Goal: Transaction & Acquisition: Purchase product/service

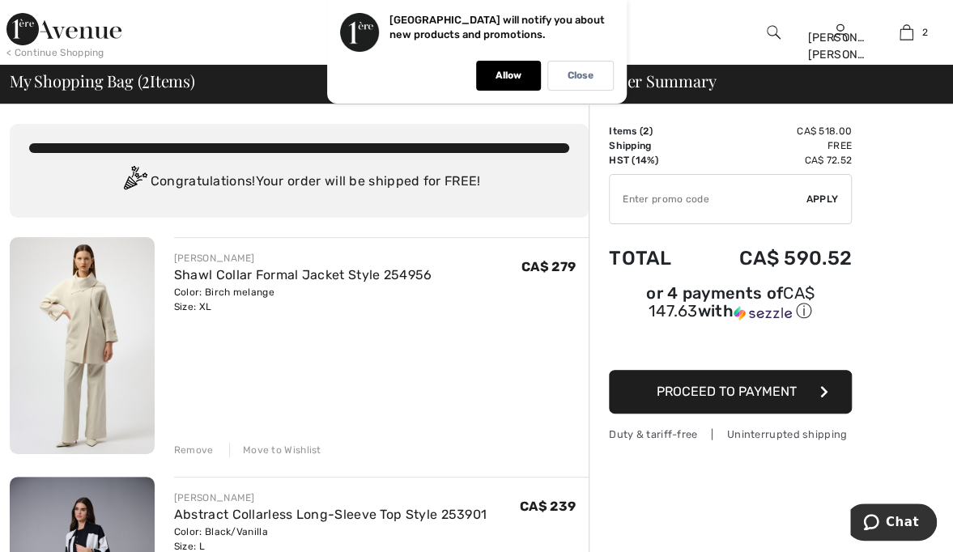
click at [237, 22] on div at bounding box center [366, 32] width 477 height 65
click at [512, 73] on p "Allow" at bounding box center [509, 76] width 26 height 12
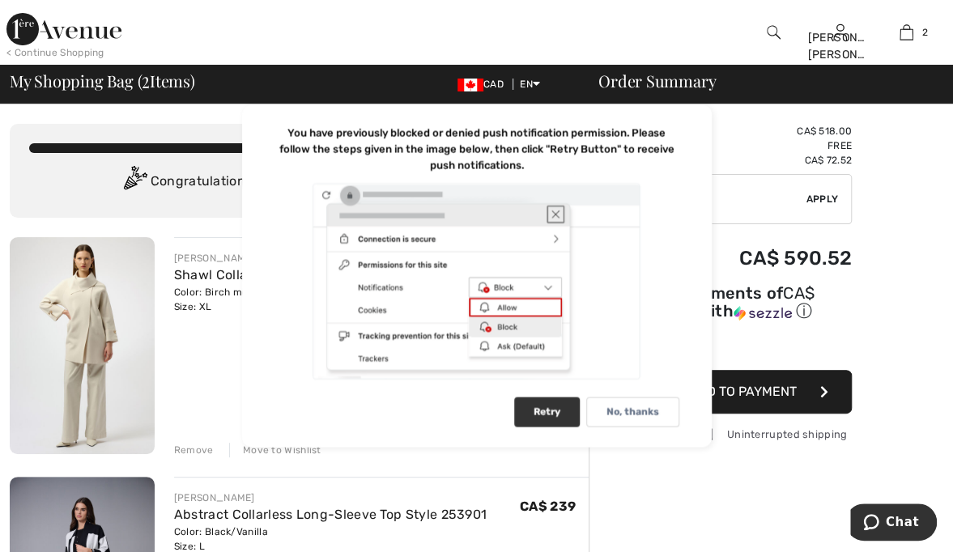
click at [555, 407] on div "Retry" at bounding box center [547, 413] width 66 height 30
click at [552, 210] on div at bounding box center [477, 281] width 405 height 199
click at [562, 209] on div at bounding box center [477, 281] width 405 height 199
click at [561, 217] on div at bounding box center [477, 281] width 405 height 199
click at [559, 420] on div "Retry" at bounding box center [547, 413] width 66 height 30
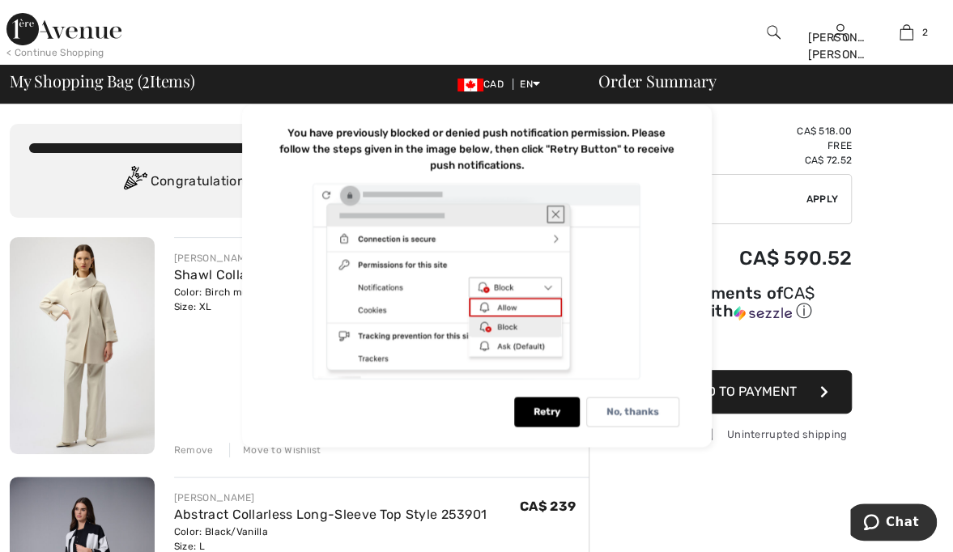
click at [510, 309] on div at bounding box center [477, 281] width 405 height 199
click at [534, 305] on div at bounding box center [477, 281] width 405 height 199
click at [562, 407] on div "Retry" at bounding box center [547, 413] width 66 height 30
click at [566, 213] on div at bounding box center [477, 281] width 405 height 199
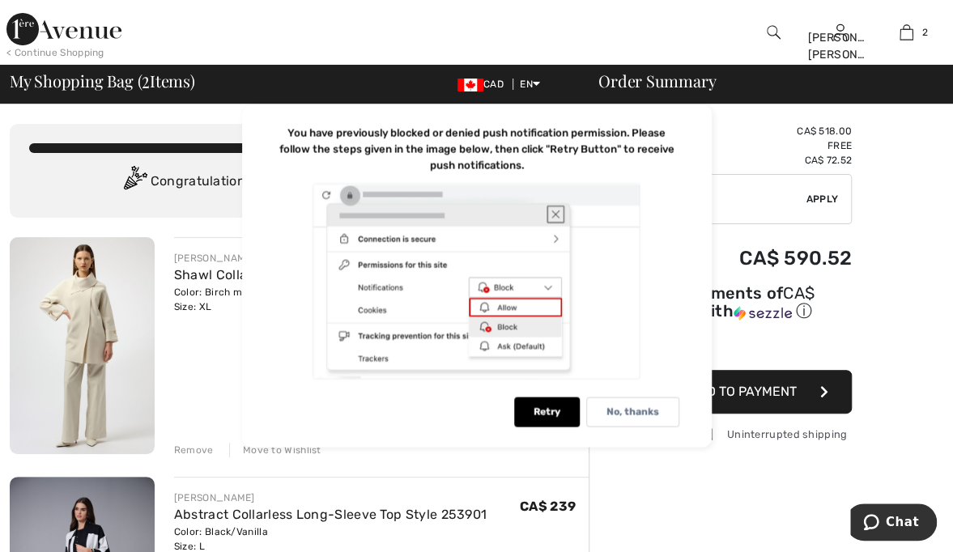
click at [24, 127] on div "You are only CA$ 0.00 away from FREE SHIPPING! Continue Shopping > Congratulati…" at bounding box center [299, 171] width 579 height 94
click at [555, 415] on div "Retry" at bounding box center [547, 413] width 66 height 30
click at [636, 416] on p "No, thanks" at bounding box center [633, 413] width 53 height 12
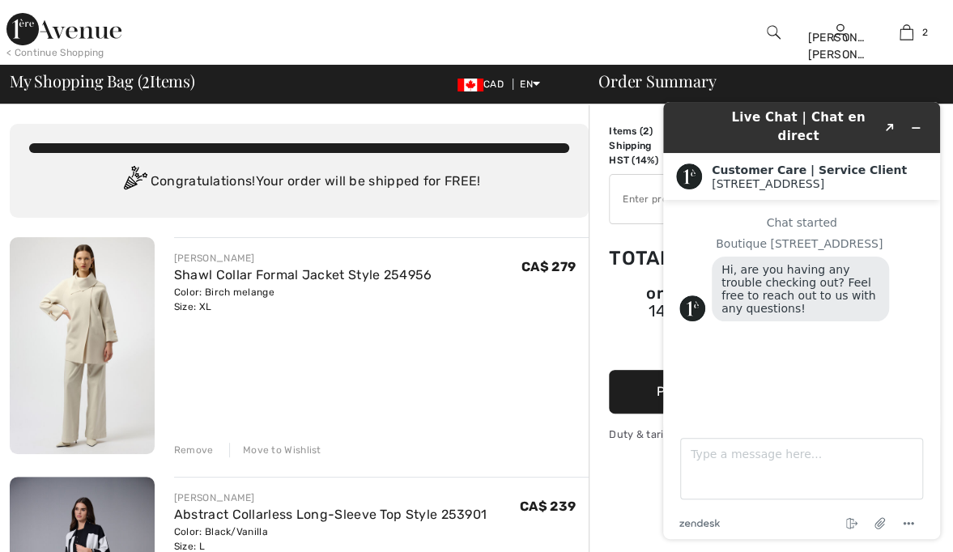
click at [380, 26] on div at bounding box center [366, 32] width 477 height 65
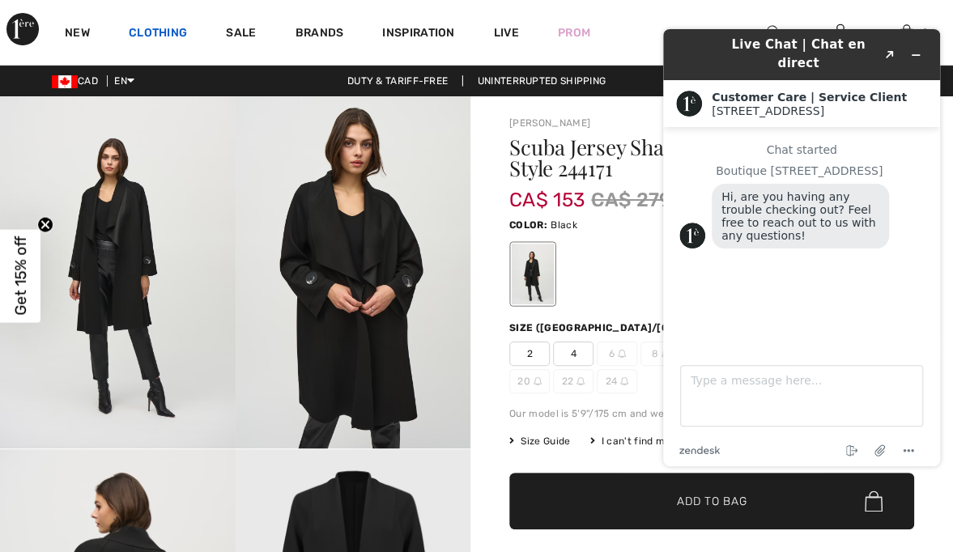
click at [157, 29] on link "Clothing" at bounding box center [158, 34] width 58 height 17
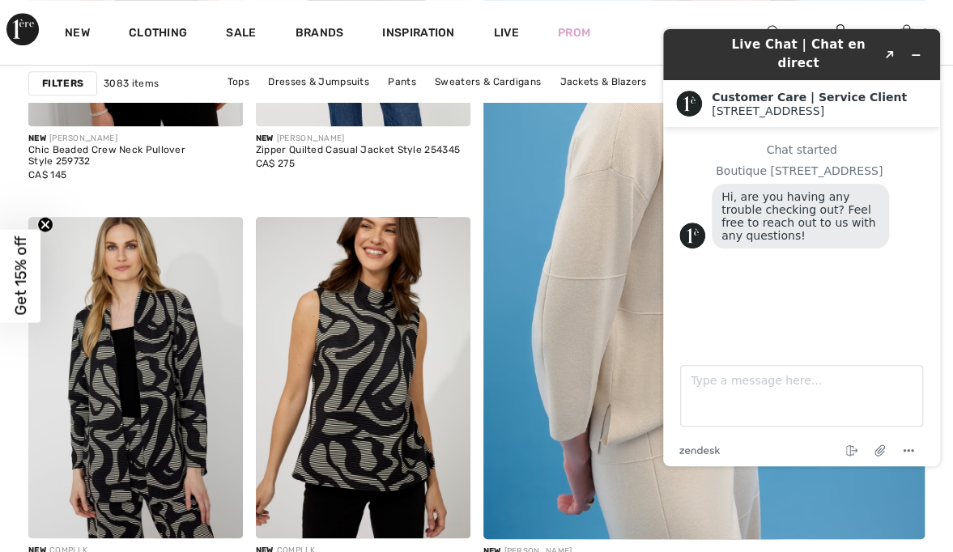
scroll to position [418, 0]
click at [938, 10] on div "2 Added to Bag Joseph Ribkoff Shawl Collar Formal Jacket Style 254956 CA$ 279 C…" at bounding box center [907, 32] width 66 height 65
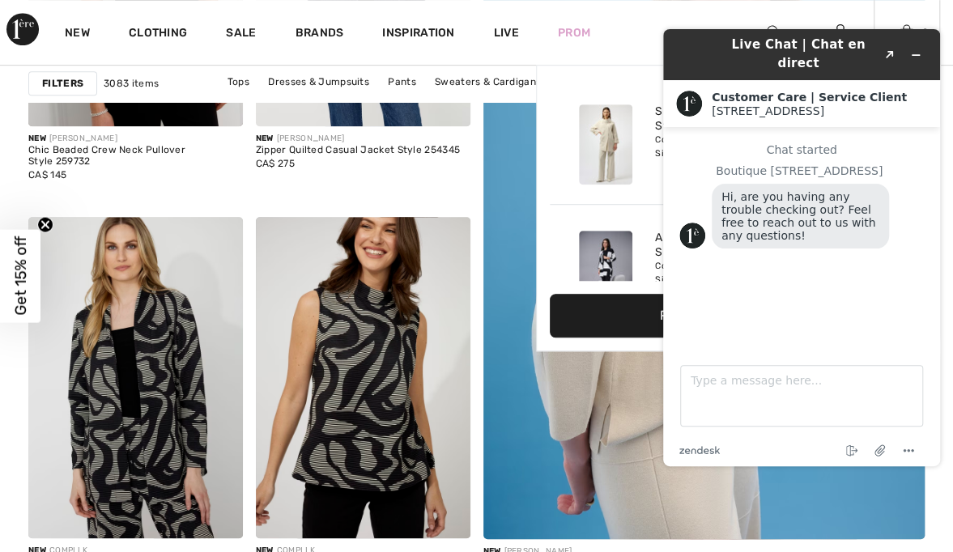
scroll to position [902, 0]
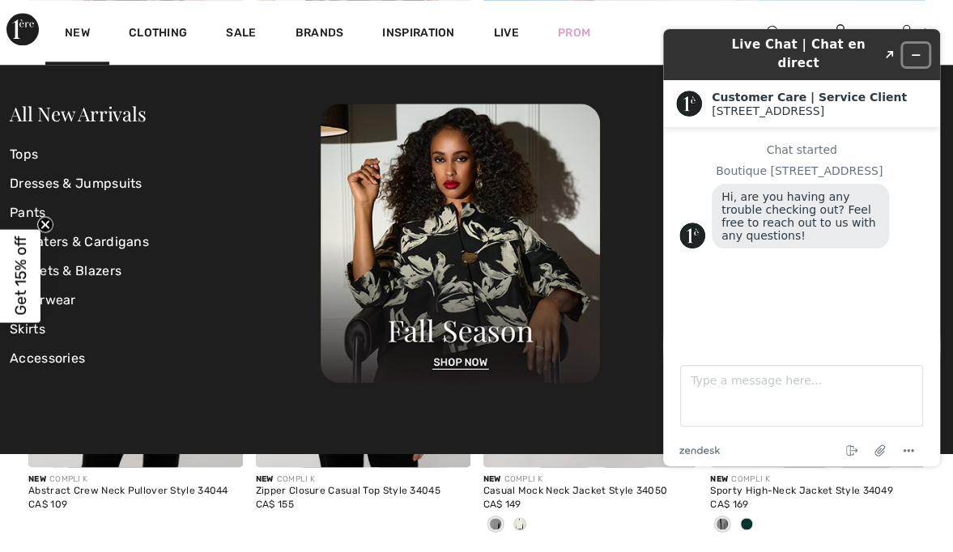
click at [921, 57] on button "Minimize widget" at bounding box center [916, 55] width 26 height 23
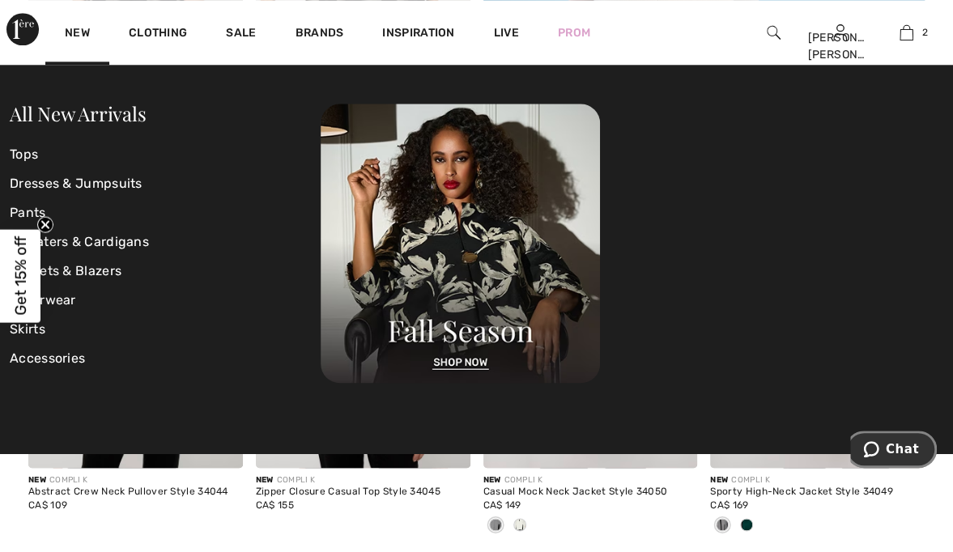
scroll to position [895, 0]
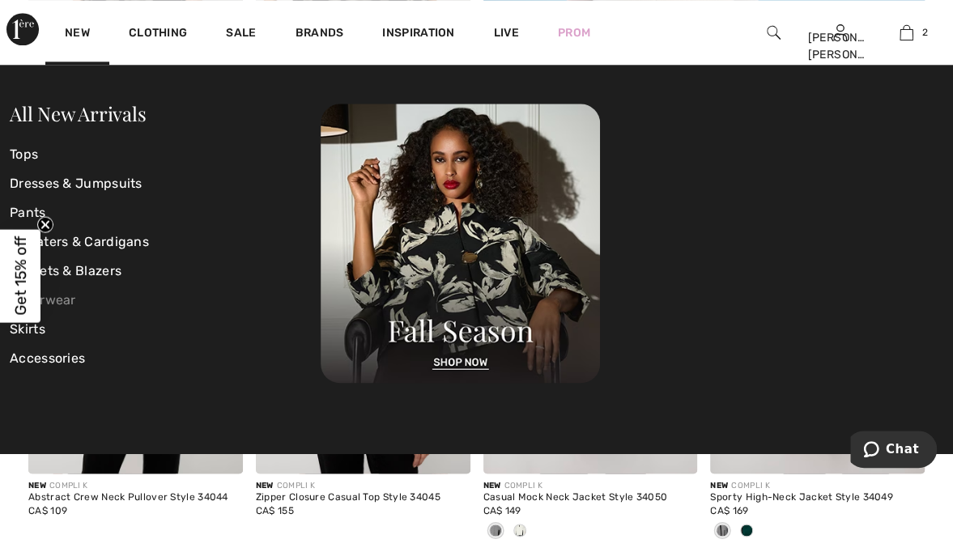
click at [171, 287] on link "Outerwear" at bounding box center [165, 300] width 311 height 29
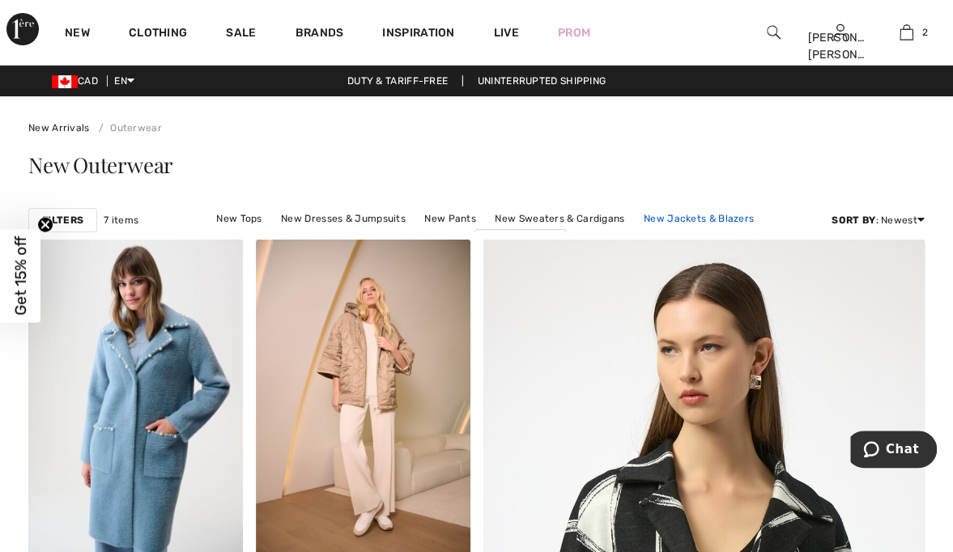
click at [682, 220] on link "New Jackets & Blazers" at bounding box center [699, 218] width 126 height 21
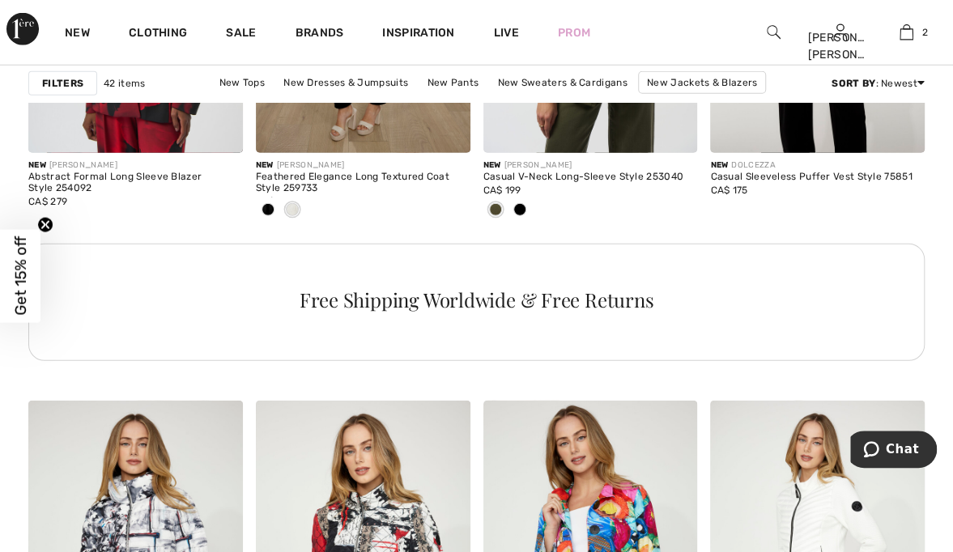
scroll to position [4844, 0]
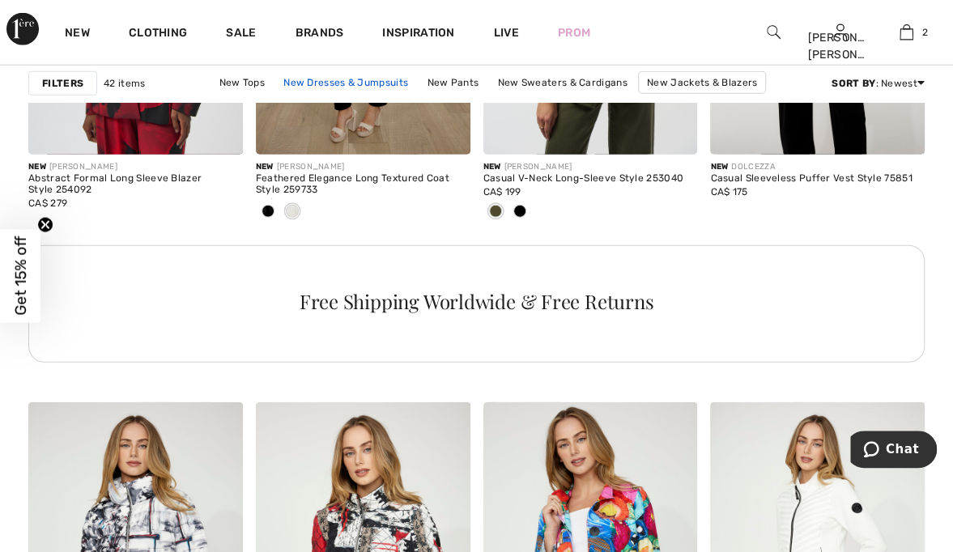
click at [340, 75] on link "New Dresses & Jumpsuits" at bounding box center [345, 82] width 141 height 21
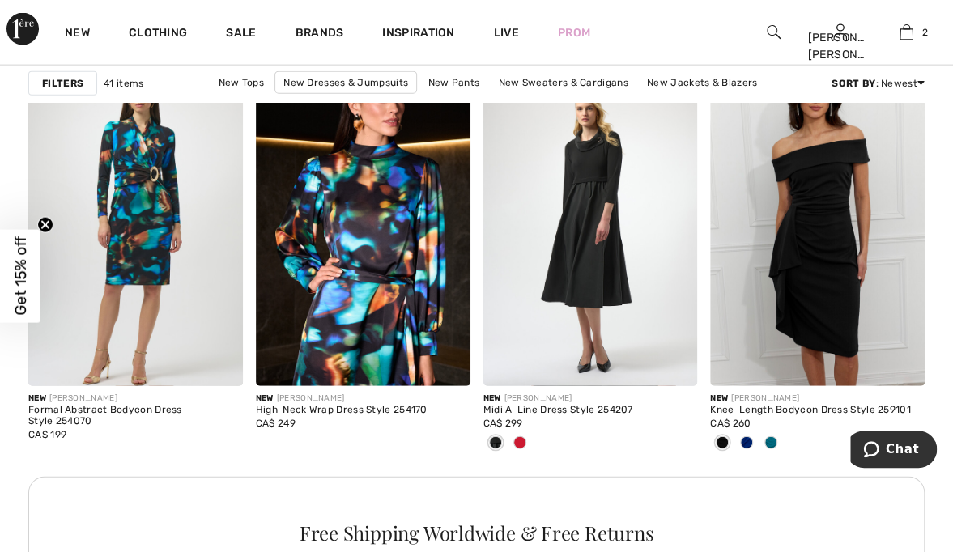
scroll to position [4618, 0]
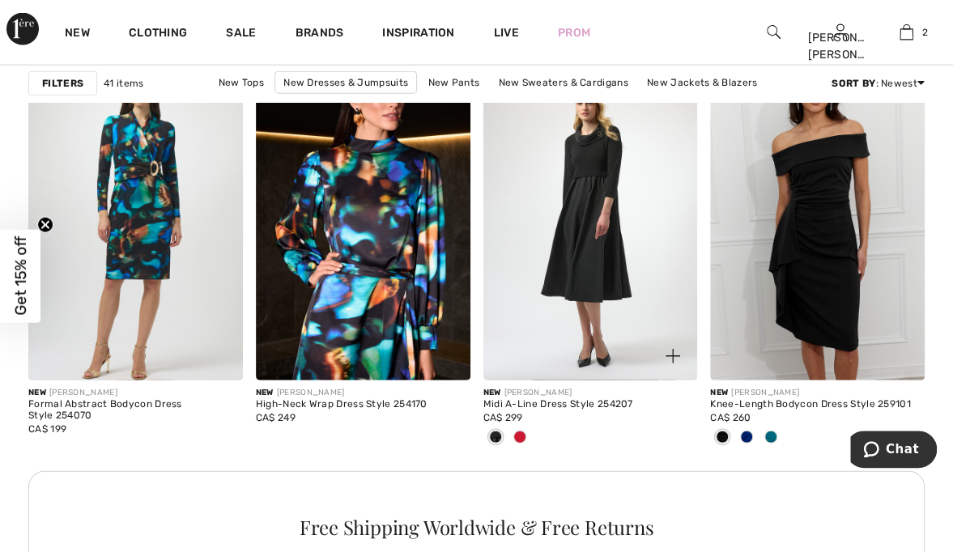
click at [523, 436] on span at bounding box center [520, 437] width 13 height 13
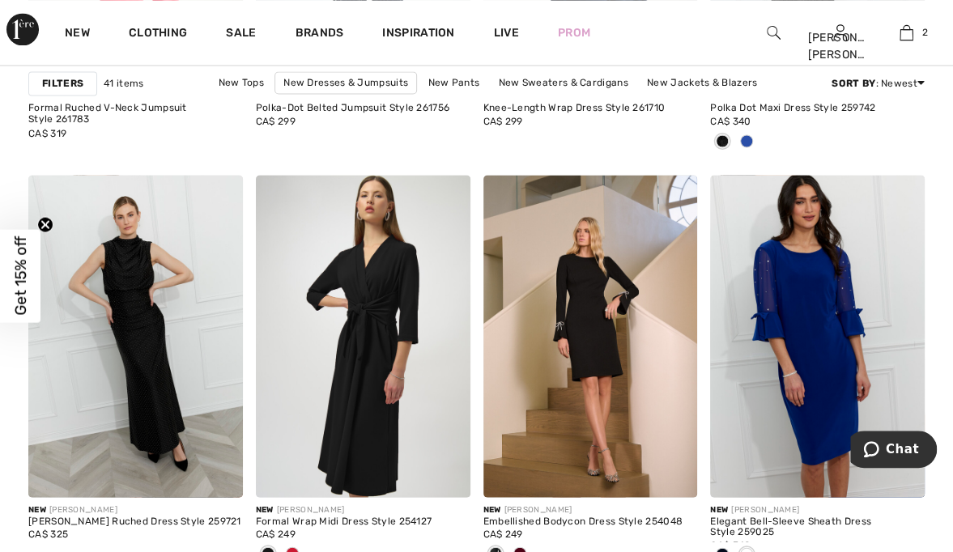
scroll to position [1348, 0]
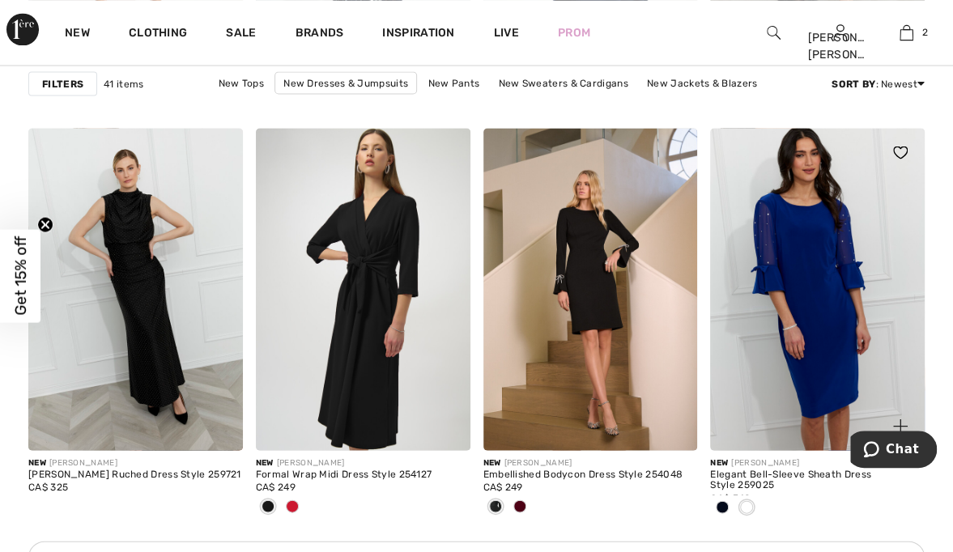
click at [774, 217] on img at bounding box center [817, 289] width 215 height 322
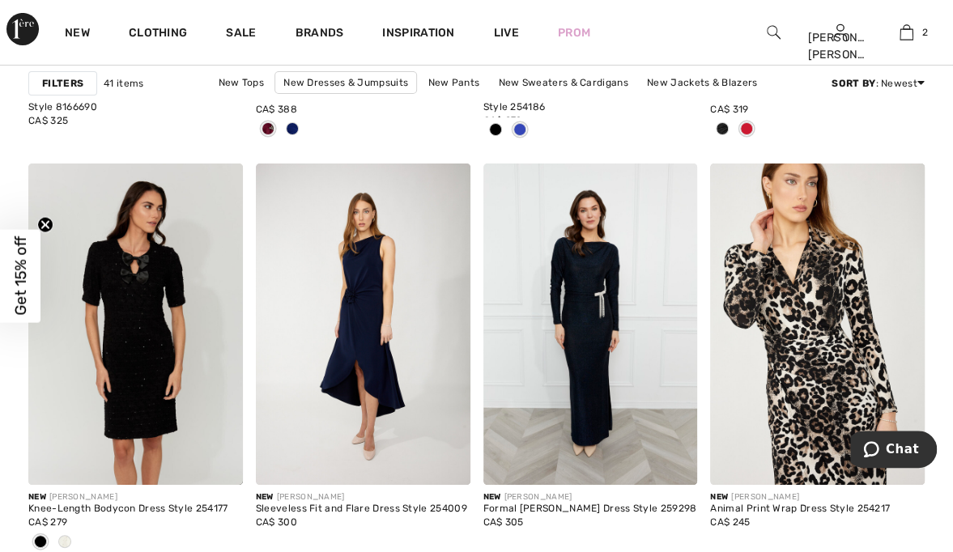
scroll to position [2741, 0]
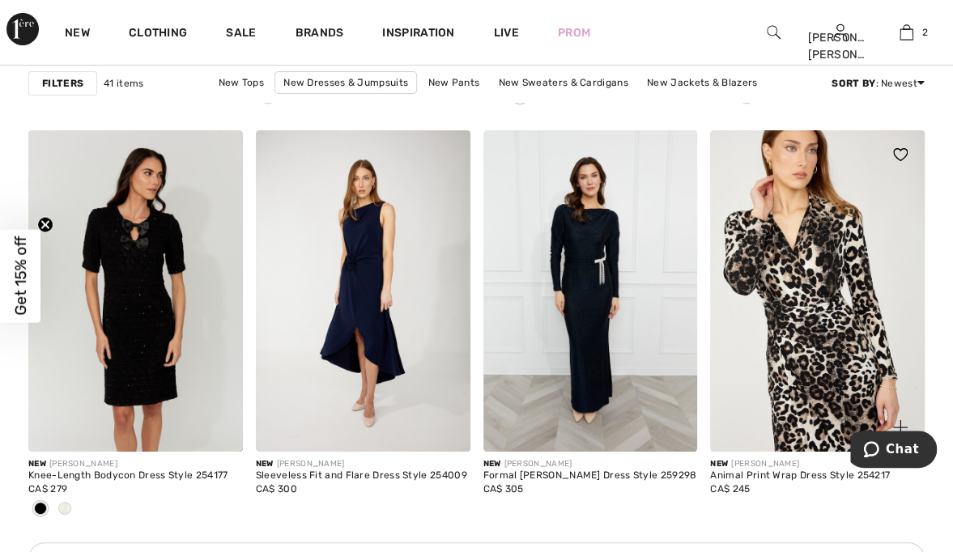
click at [899, 309] on img at bounding box center [817, 291] width 215 height 322
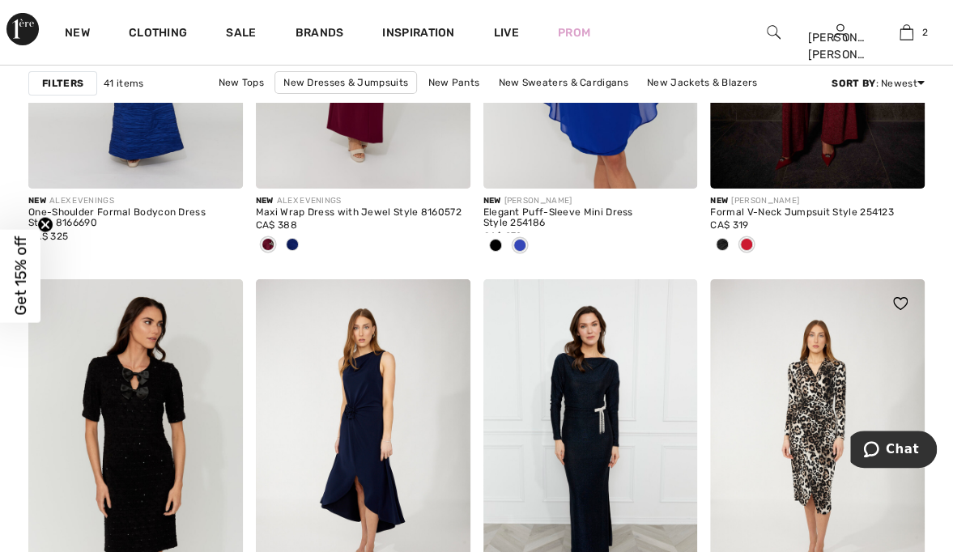
scroll to position [2262, 0]
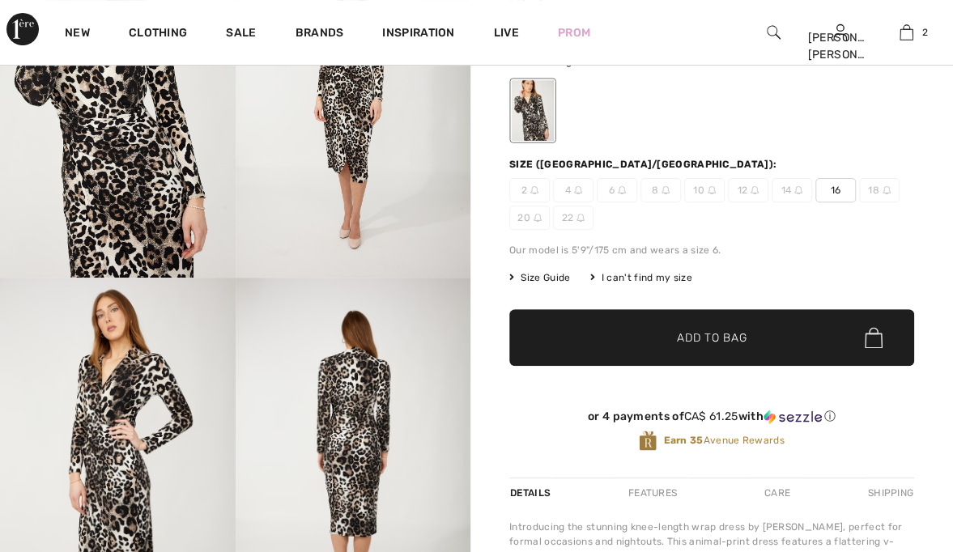
checkbox input "true"
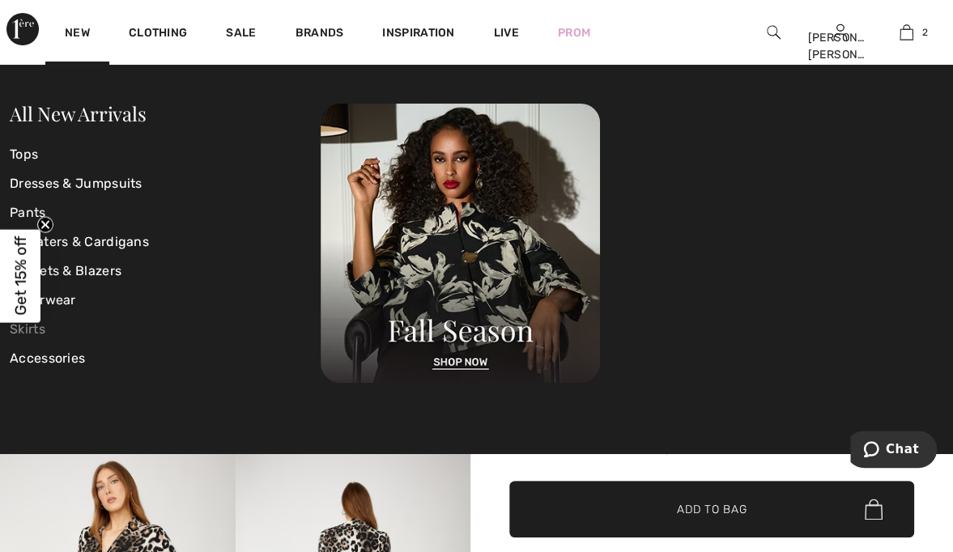
click at [28, 324] on link "Skirts" at bounding box center [165, 329] width 311 height 29
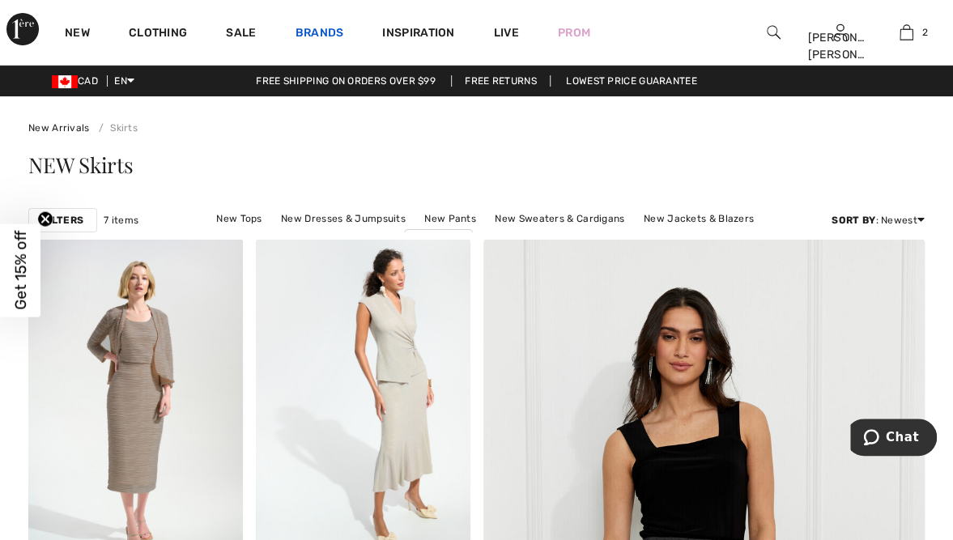
click at [325, 31] on link "Brands" at bounding box center [320, 34] width 49 height 17
